Goal: Find specific page/section: Find specific page/section

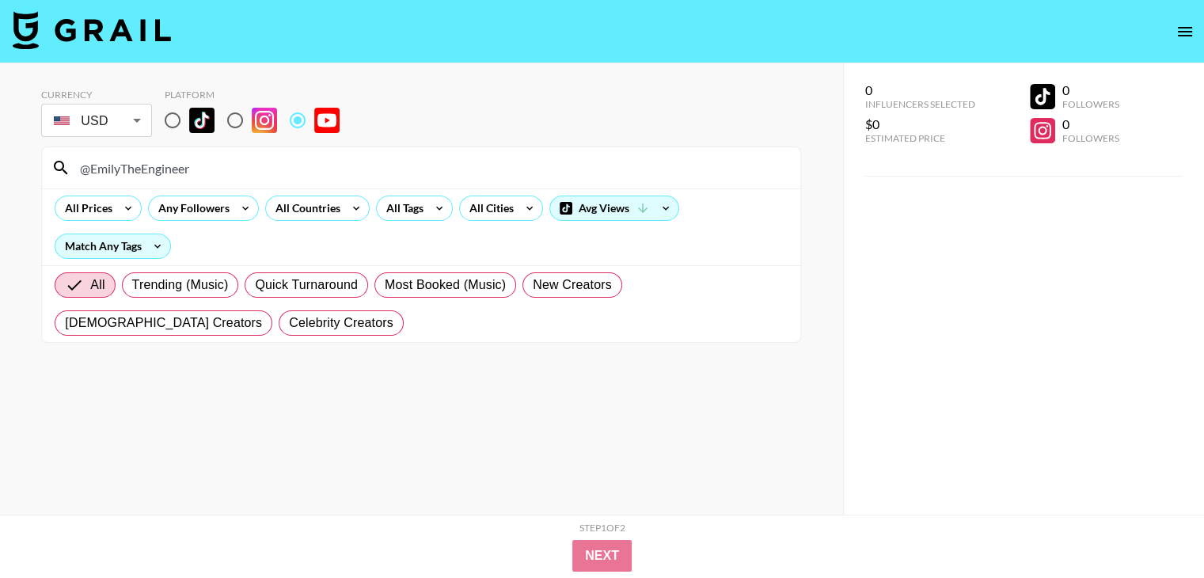
click at [268, 171] on input "@EmilyTheEngineer" at bounding box center [430, 167] width 720 height 25
click at [281, 161] on input "@NickyandHarri" at bounding box center [430, 167] width 720 height 25
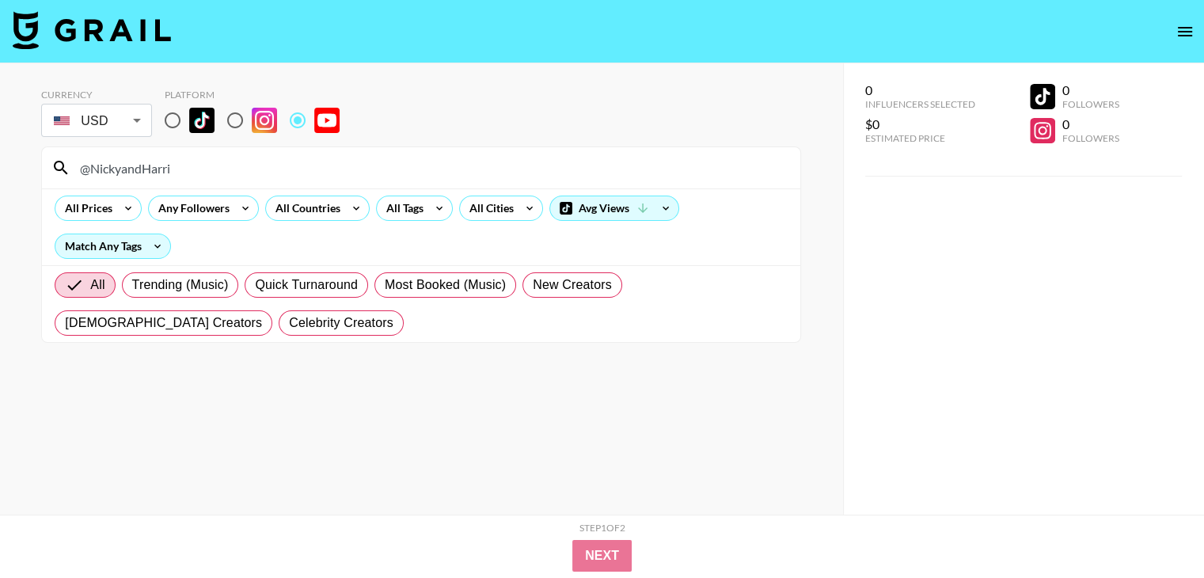
click at [281, 161] on input "@NickyandHarri" at bounding box center [430, 167] width 720 height 25
paste input "JakeCarlin"
click at [215, 169] on input "@JakeCarlini" at bounding box center [430, 167] width 720 height 25
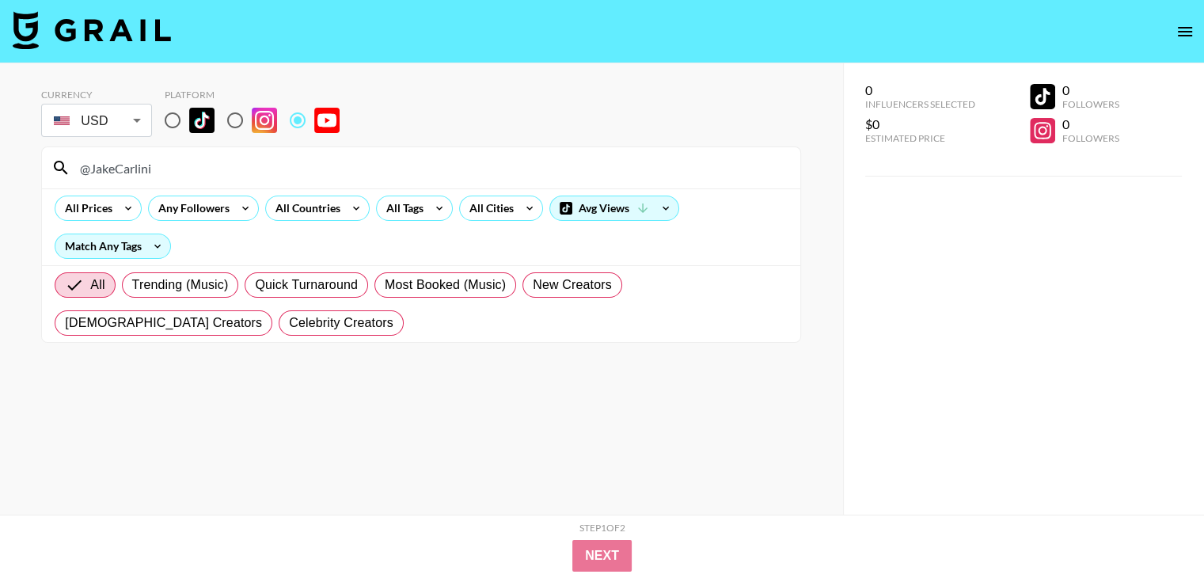
paste input "Thorayaa"
click at [234, 169] on input "@Thorayaa" at bounding box center [430, 167] width 720 height 25
paste input "cut"
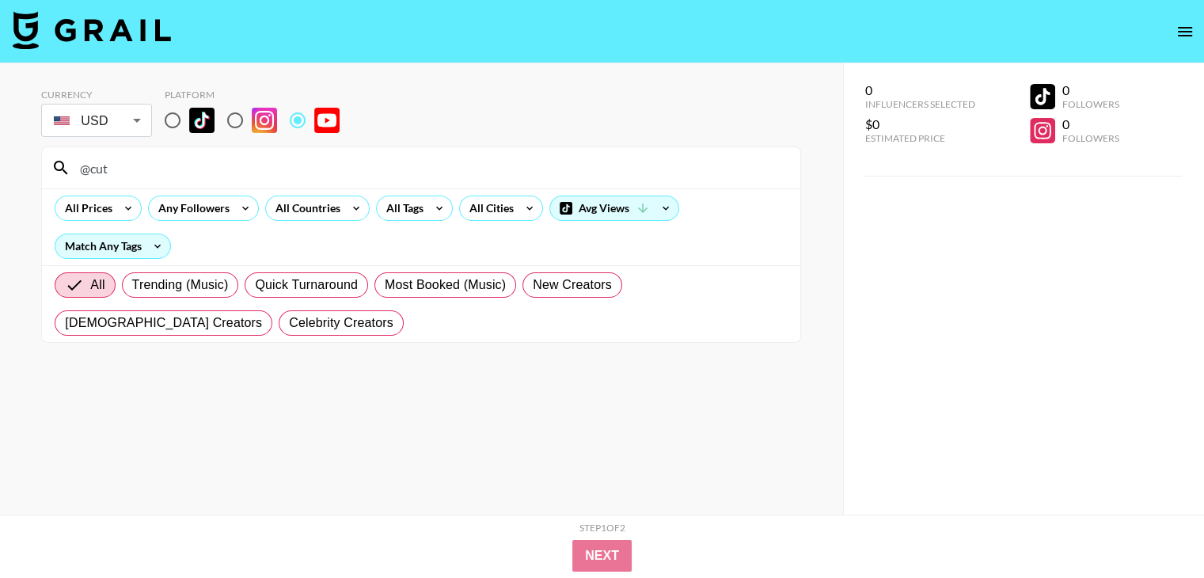
click at [171, 153] on div "@cut" at bounding box center [421, 167] width 758 height 41
click at [175, 169] on input "@cut" at bounding box center [430, 167] width 720 height 25
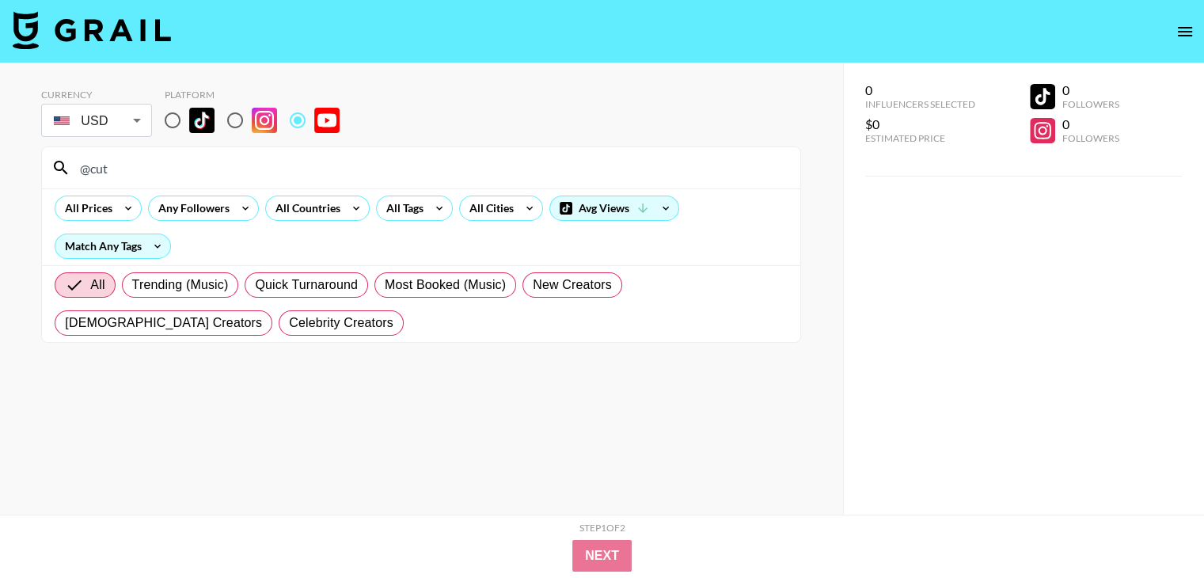
click at [175, 169] on input "@cut" at bounding box center [430, 167] width 720 height 25
paste input "JoshCahill"
click at [278, 165] on input "@JoshCahill" at bounding box center [430, 167] width 720 height 25
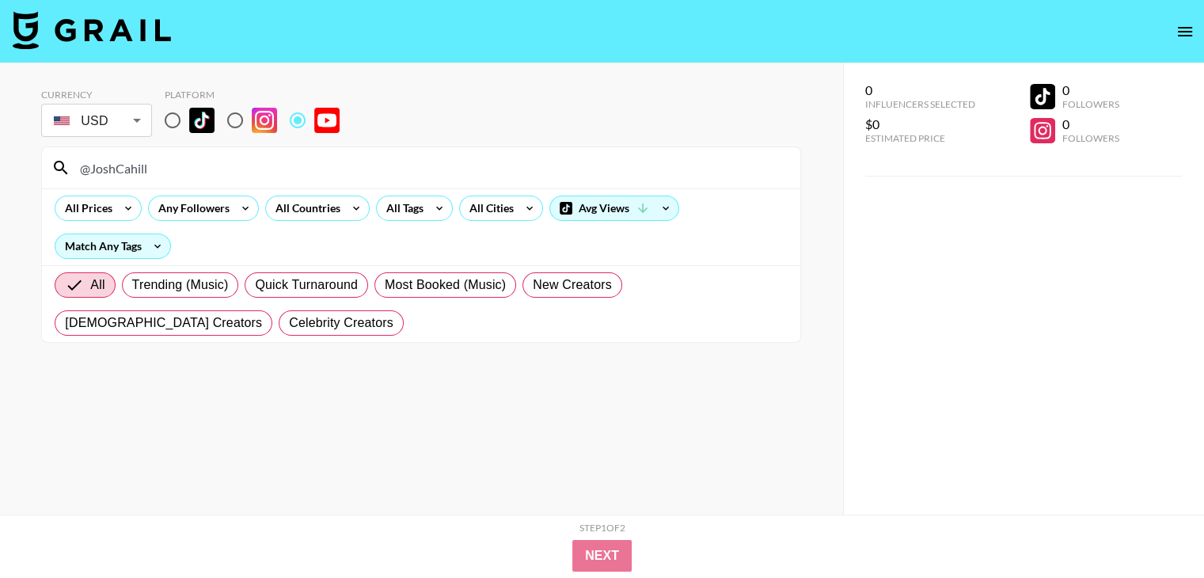
paste input "Samcrac"
click at [236, 158] on input "@JoshCahill" at bounding box center [430, 167] width 720 height 25
paste input "nateandkatrinadotheworld"
click at [237, 162] on input "@nateandkatrinadotheworld" at bounding box center [430, 167] width 720 height 25
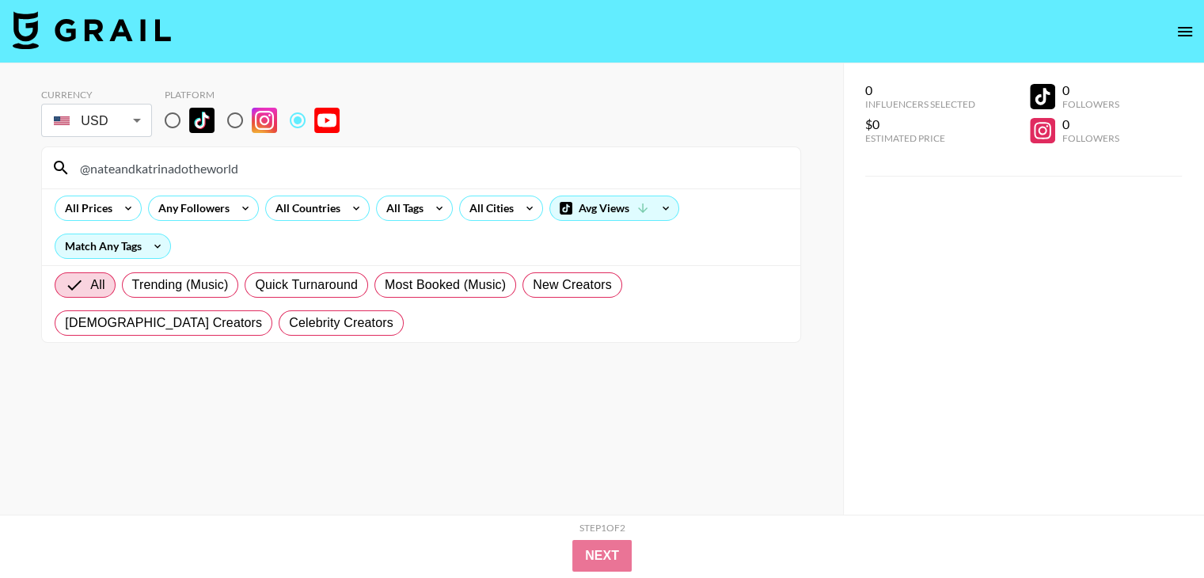
click at [237, 162] on input "@nateandkatrinadotheworld" at bounding box center [430, 167] width 720 height 25
paste input "TheCrockers"
click at [237, 165] on input "@TheCrockers" at bounding box center [430, 167] width 720 height 25
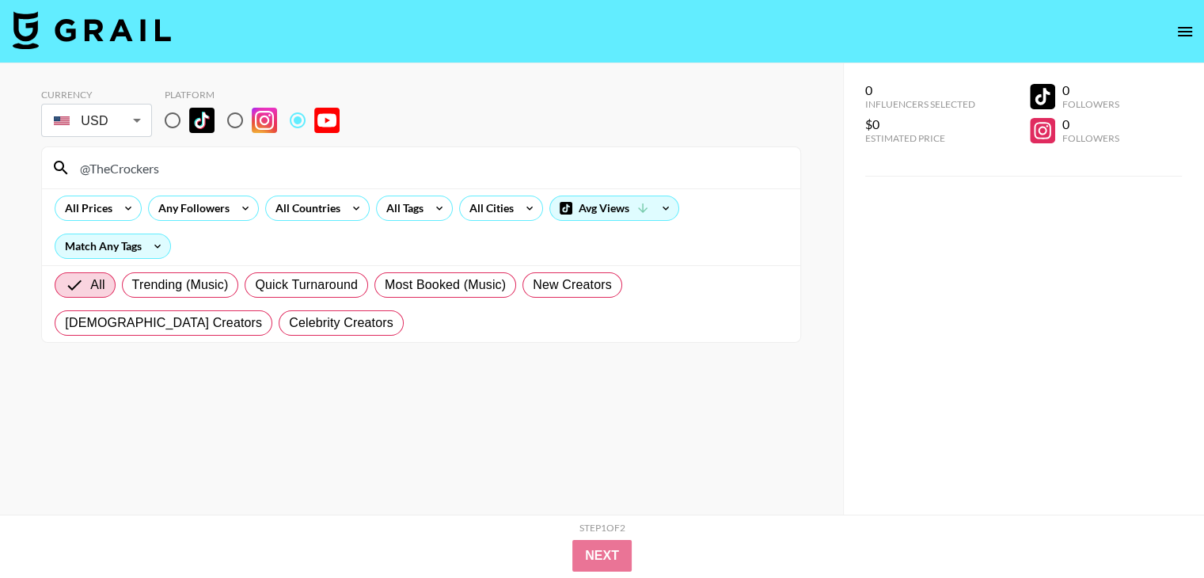
click at [237, 165] on input "@TheCrockers" at bounding box center [430, 167] width 720 height 25
paste input "HowToRenovateAChateau"
type input "@HowToRenovateAChateau"
